Goal: Book appointment/travel/reservation

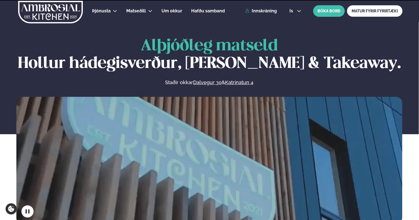
scroll to position [165, 0]
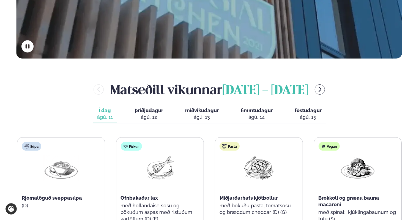
click at [146, 117] on div "ágú. 12" at bounding box center [149, 117] width 28 height 7
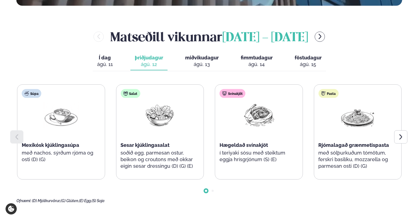
scroll to position [220, 0]
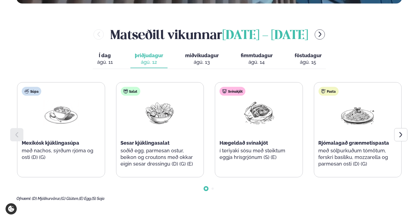
click at [401, 136] on icon at bounding box center [401, 135] width 7 height 7
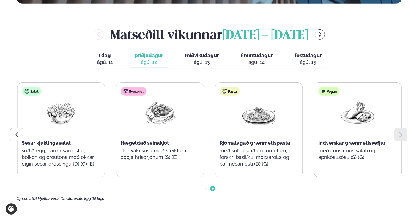
click at [20, 136] on div at bounding box center [16, 134] width 13 height 13
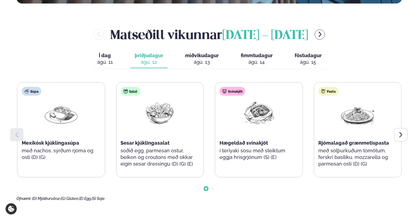
click at [197, 54] on span "miðvikudagur" at bounding box center [202, 56] width 34 height 6
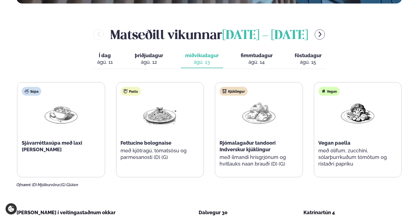
click at [256, 56] on span "fimmtudagur" at bounding box center [257, 56] width 32 height 6
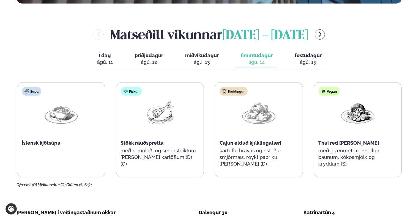
click at [302, 54] on span "föstudagur" at bounding box center [308, 56] width 27 height 6
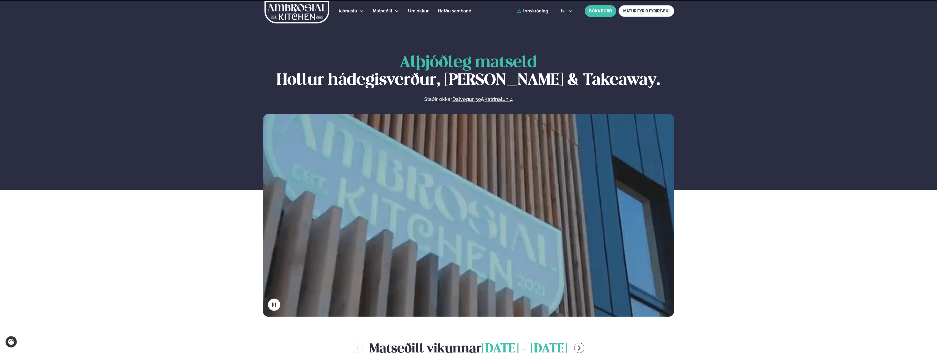
scroll to position [220, 0]
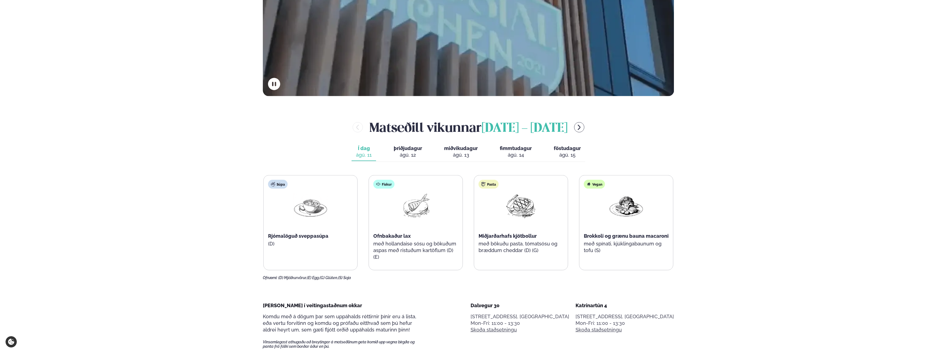
click at [405, 152] on div "ágú. 12" at bounding box center [408, 154] width 28 height 7
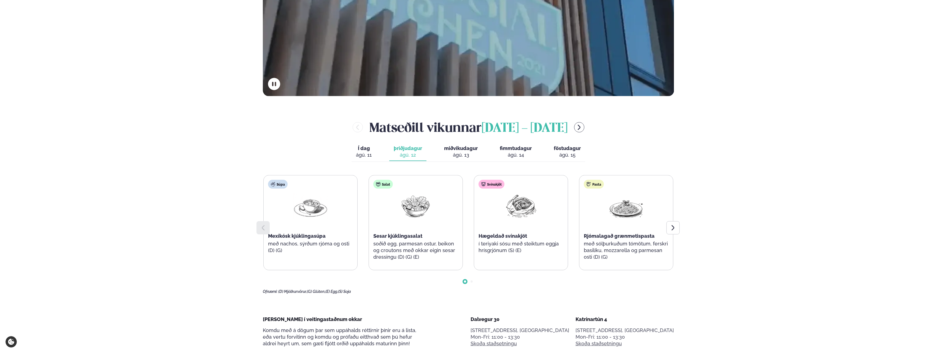
click at [671, 227] on icon at bounding box center [673, 227] width 7 height 7
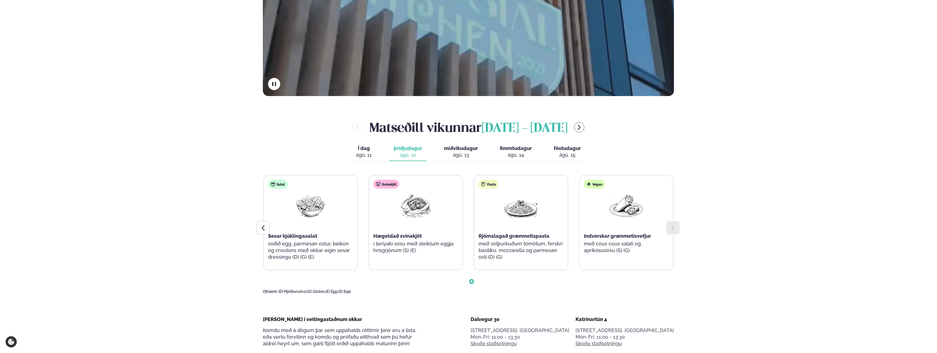
click at [266, 231] on div at bounding box center [262, 227] width 13 height 13
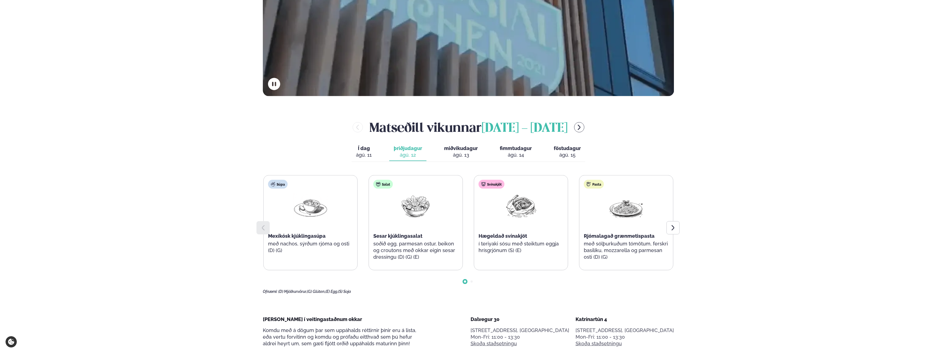
click at [461, 151] on div "ágú. 13" at bounding box center [461, 154] width 34 height 7
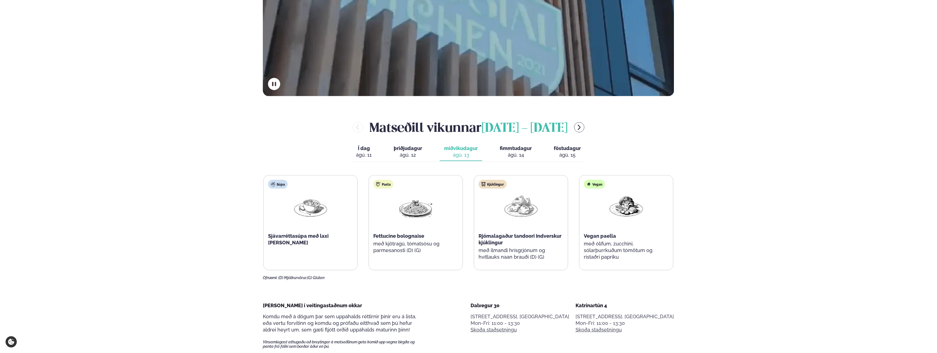
click at [513, 151] on button "fimmtudagur fim. [DATE]" at bounding box center [515, 152] width 41 height 18
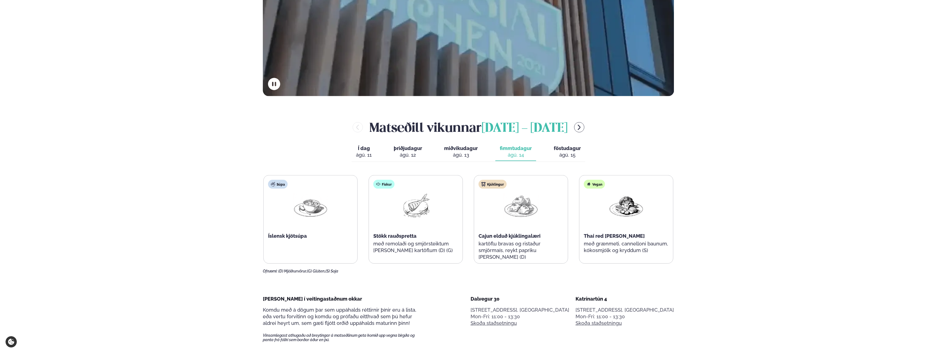
click at [561, 150] on span "föstudagur" at bounding box center [567, 148] width 27 height 6
